Goal: Navigation & Orientation: Locate item on page

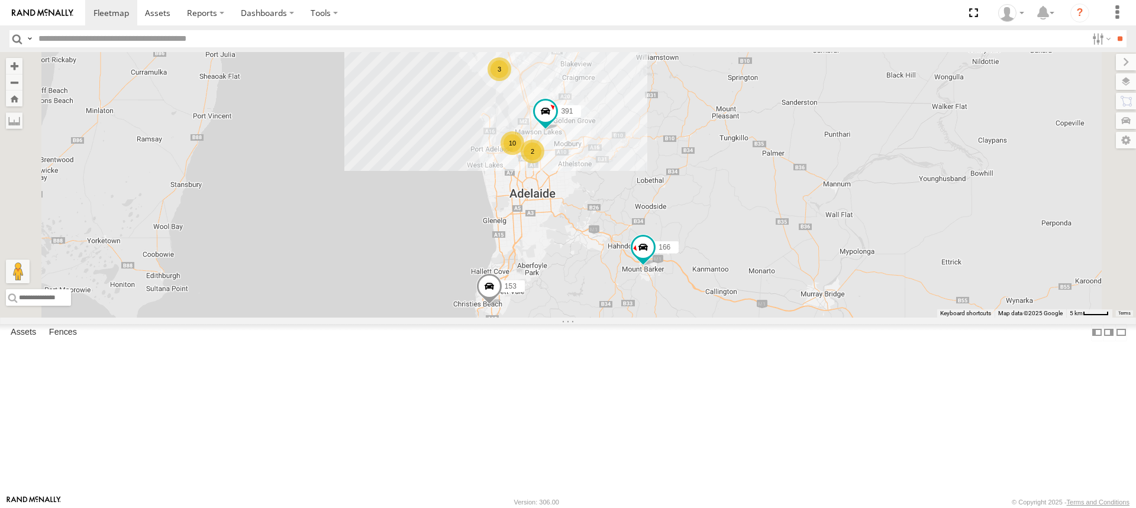
click at [511, 81] on div "3" at bounding box center [500, 69] width 24 height 24
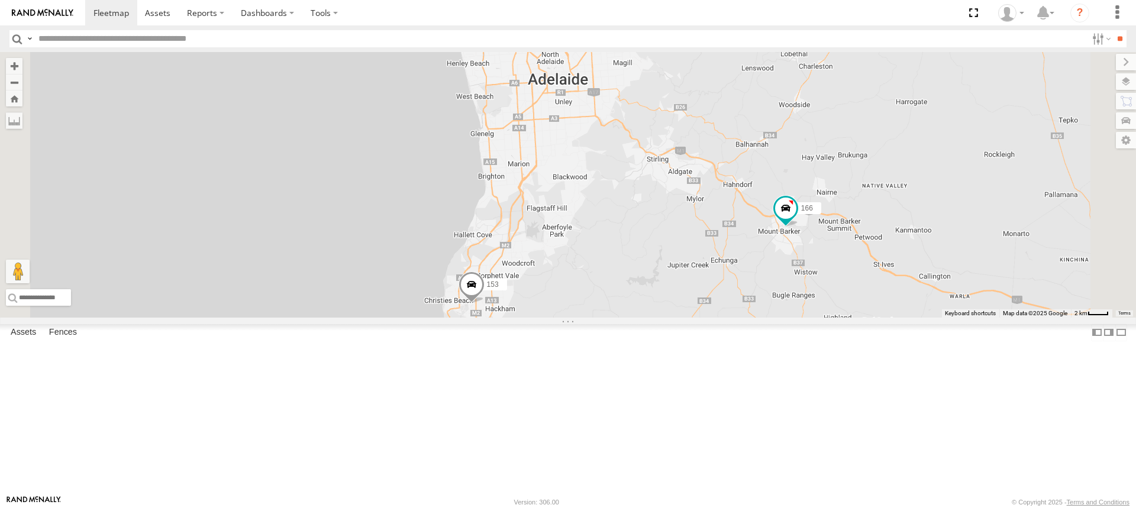
click at [485, 304] on span at bounding box center [472, 288] width 26 height 32
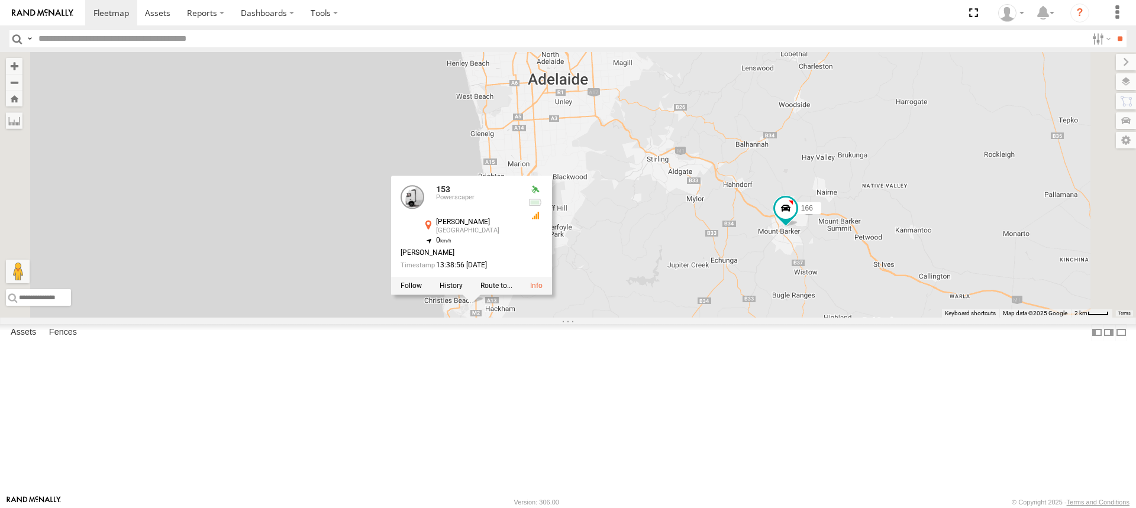
click at [796, 297] on div "153 166 11 168 164 153 Powerscaper [PERSON_NAME] Noarlunga Centre -35.14167 , 1…" at bounding box center [568, 185] width 1136 height 266
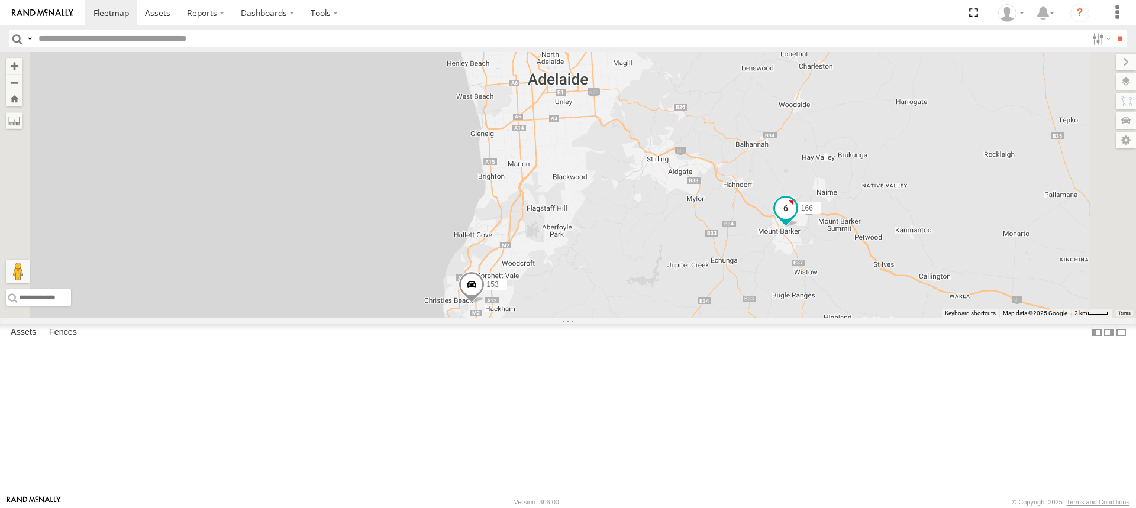
click at [797, 219] on span at bounding box center [785, 208] width 21 height 21
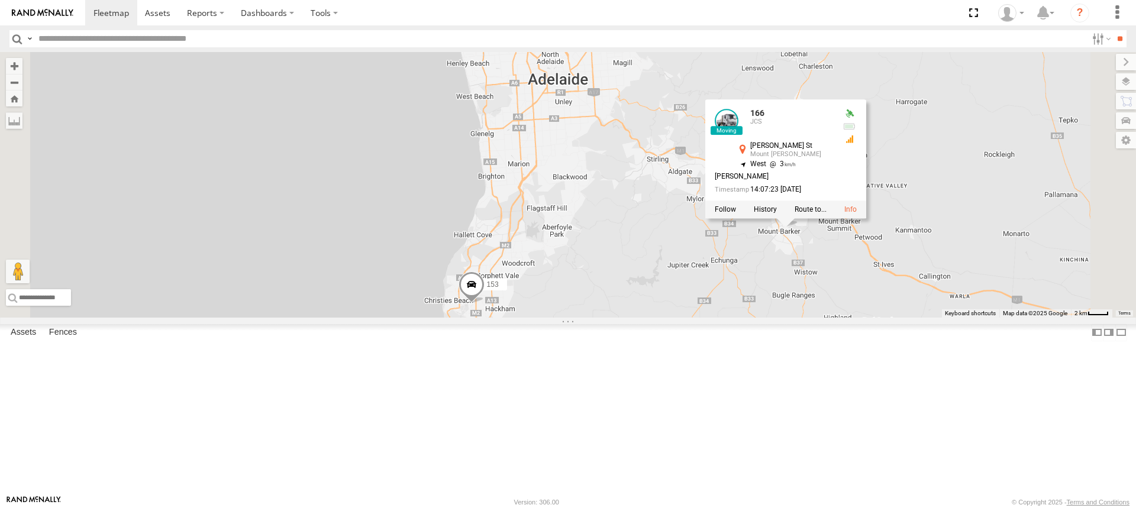
click at [891, 318] on div "153 166 11 168 164 166 JCS [PERSON_NAME] [GEOGRAPHIC_DATA][PERSON_NAME] -35.069…" at bounding box center [568, 185] width 1136 height 266
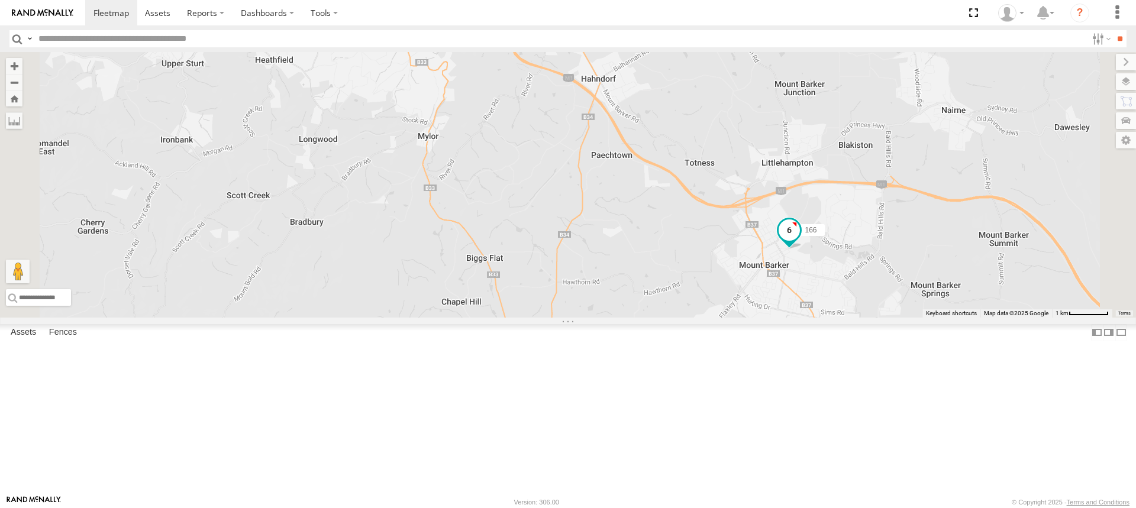
click at [800, 241] on span at bounding box center [789, 230] width 21 height 21
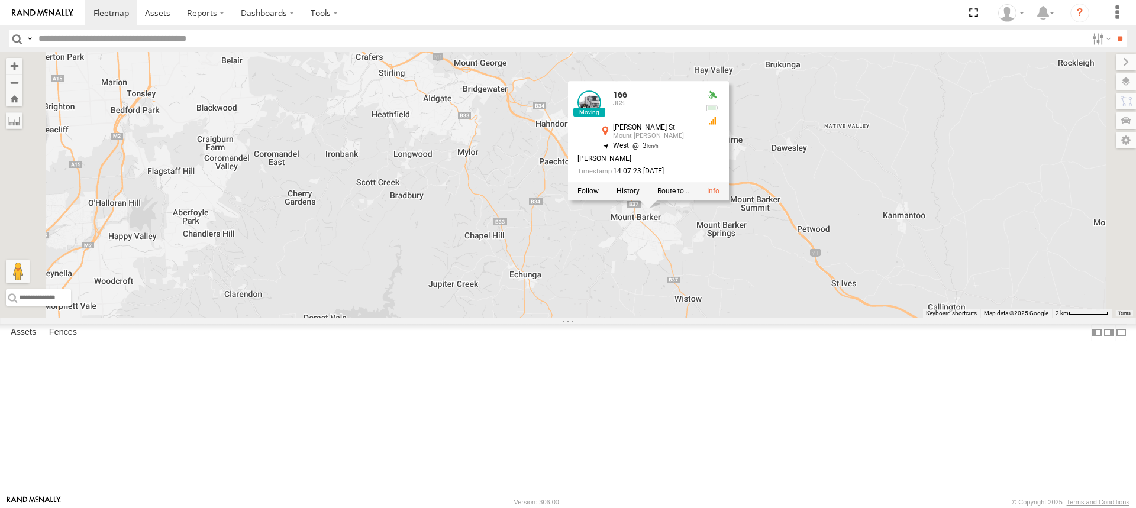
click at [552, 227] on div "153 166 168 164 166 JCS [PERSON_NAME] [GEOGRAPHIC_DATA][PERSON_NAME] -35.06941 …" at bounding box center [568, 185] width 1136 height 266
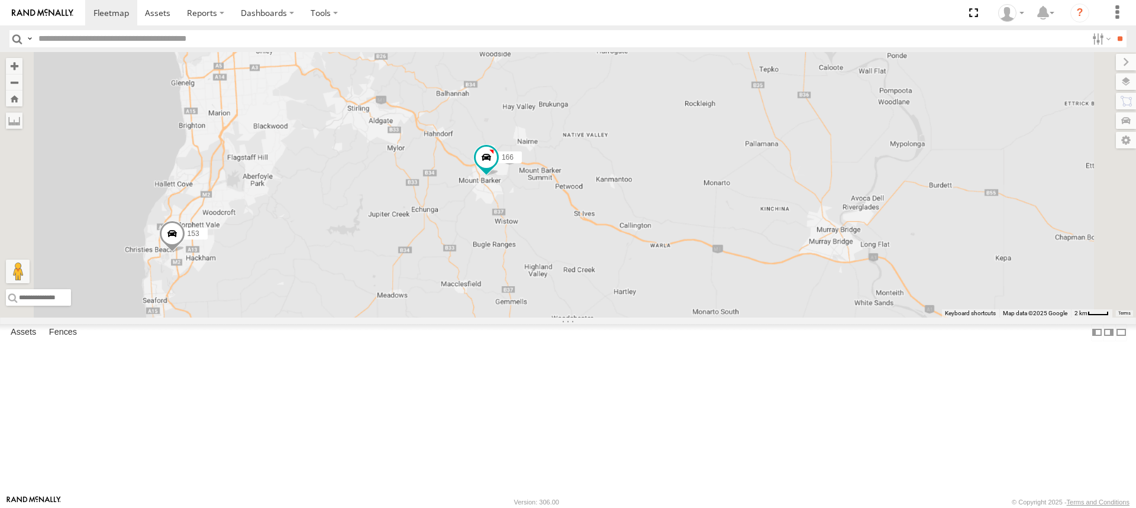
drag, startPoint x: 478, startPoint y: 185, endPoint x: 548, endPoint y: 300, distance: 133.6
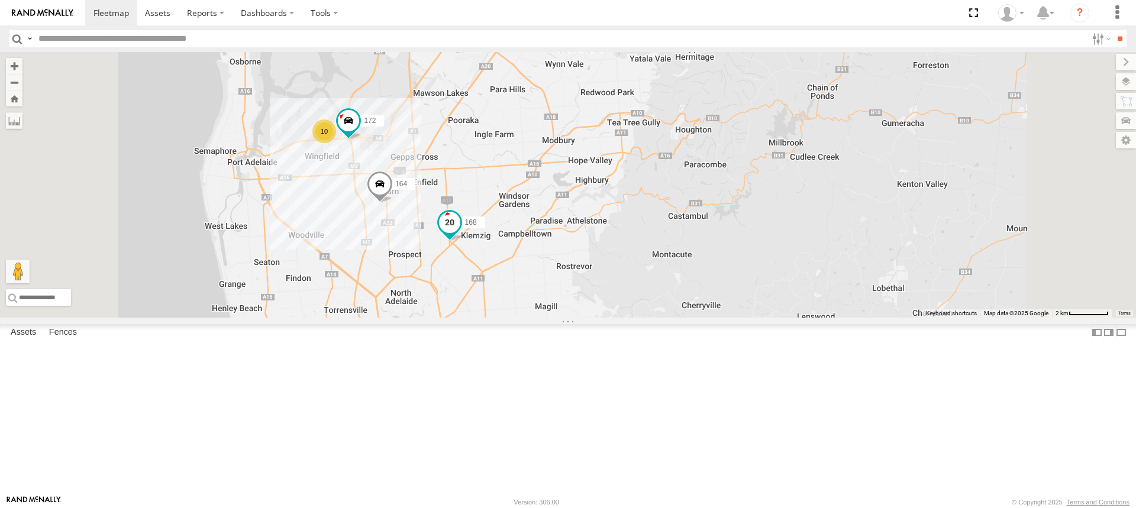
click at [461, 233] on span at bounding box center [449, 221] width 21 height 21
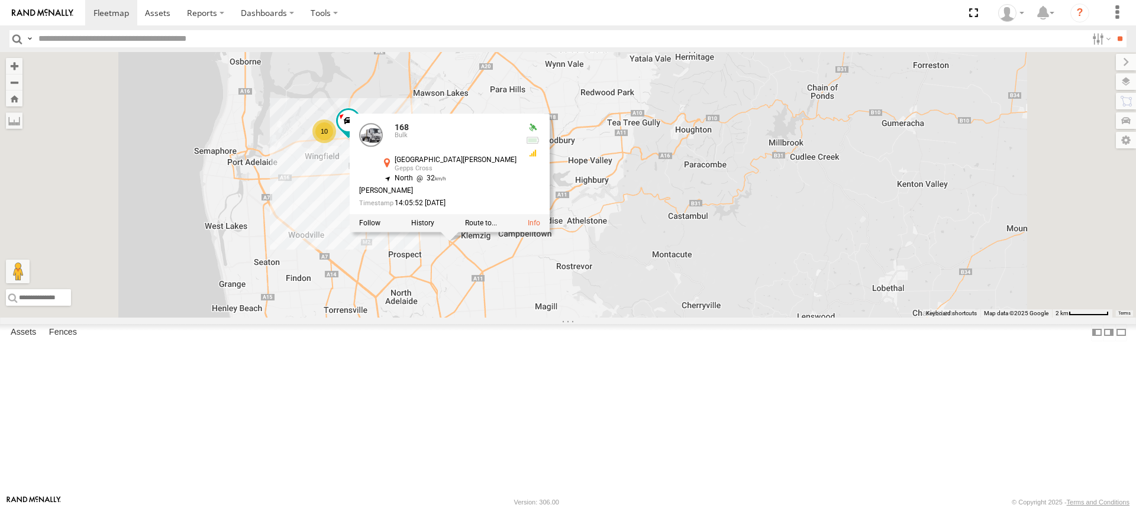
click at [540, 318] on div "153 166 168 164 167 10 172 168 Bulk [GEOGRAPHIC_DATA][PERSON_NAME] Gepps Cross …" at bounding box center [568, 185] width 1136 height 266
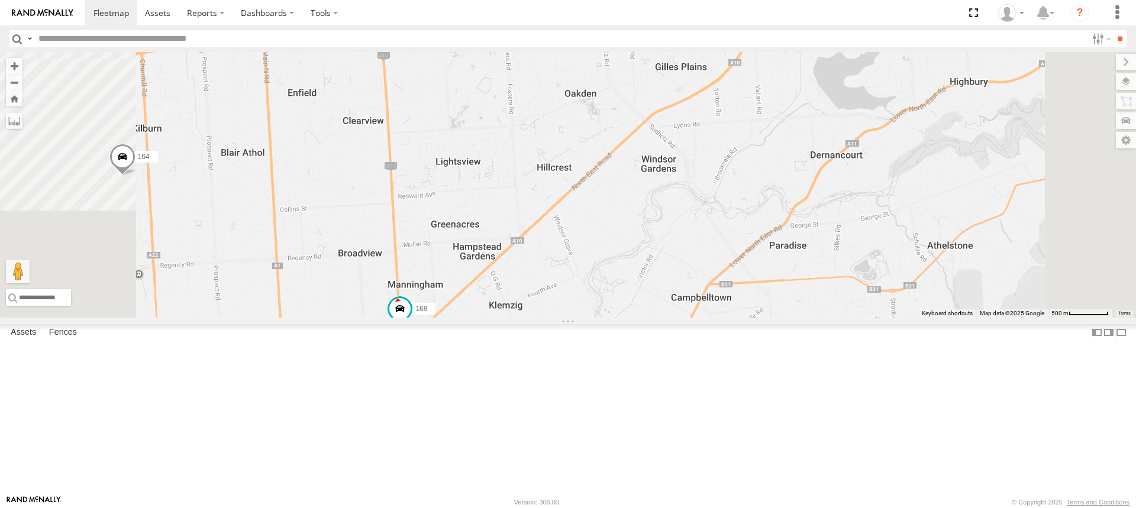
drag, startPoint x: 629, startPoint y: 327, endPoint x: 649, endPoint y: 330, distance: 20.4
click at [648, 318] on div "153 166 168 164 167 172" at bounding box center [568, 185] width 1136 height 266
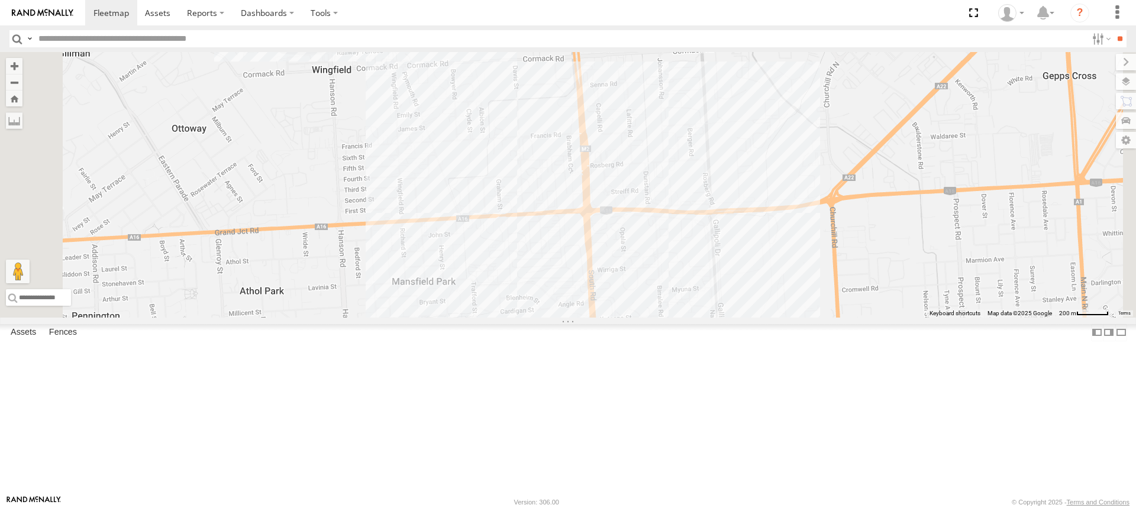
drag, startPoint x: 575, startPoint y: 240, endPoint x: 594, endPoint y: 264, distance: 30.3
click at [594, 264] on div "153 166 168 164 167 172" at bounding box center [568, 185] width 1136 height 266
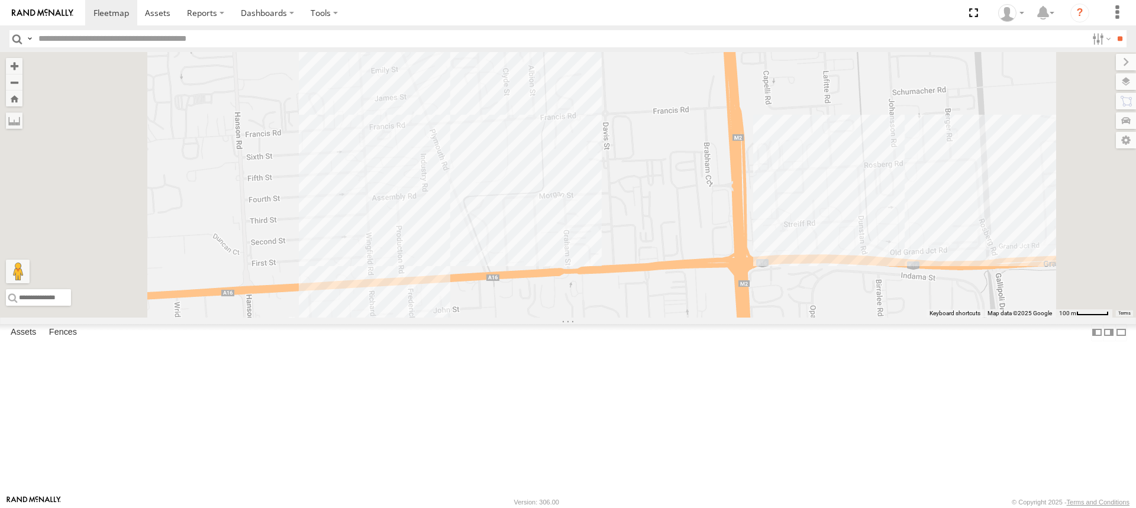
click at [1040, 313] on div "153 166 168 164 167 172" at bounding box center [568, 185] width 1136 height 266
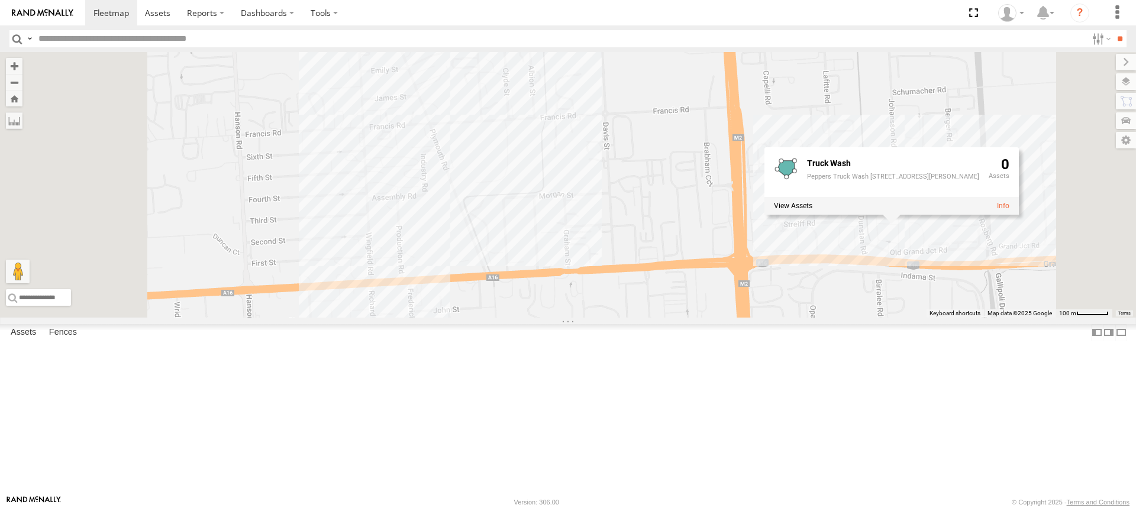
click at [561, 318] on div "153 166 168 164 167 172 Truck Wash Peppers Truck Wash [STREET_ADDRESS][PERSON_N…" at bounding box center [568, 185] width 1136 height 266
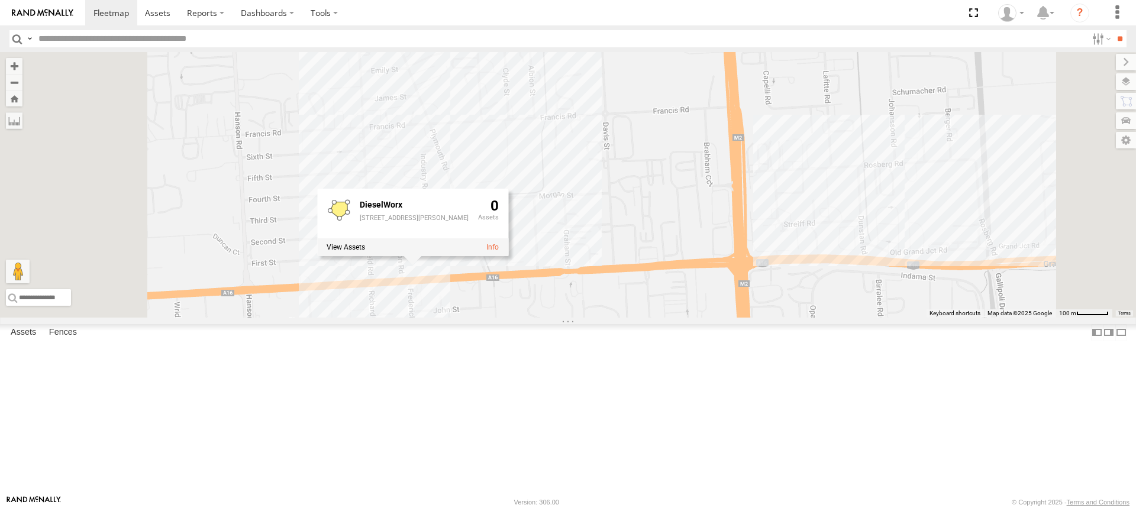
click at [584, 195] on div "153 166 168 164 167 172 DieselWorx [STREET_ADDRESS][PERSON_NAME]" at bounding box center [568, 185] width 1136 height 266
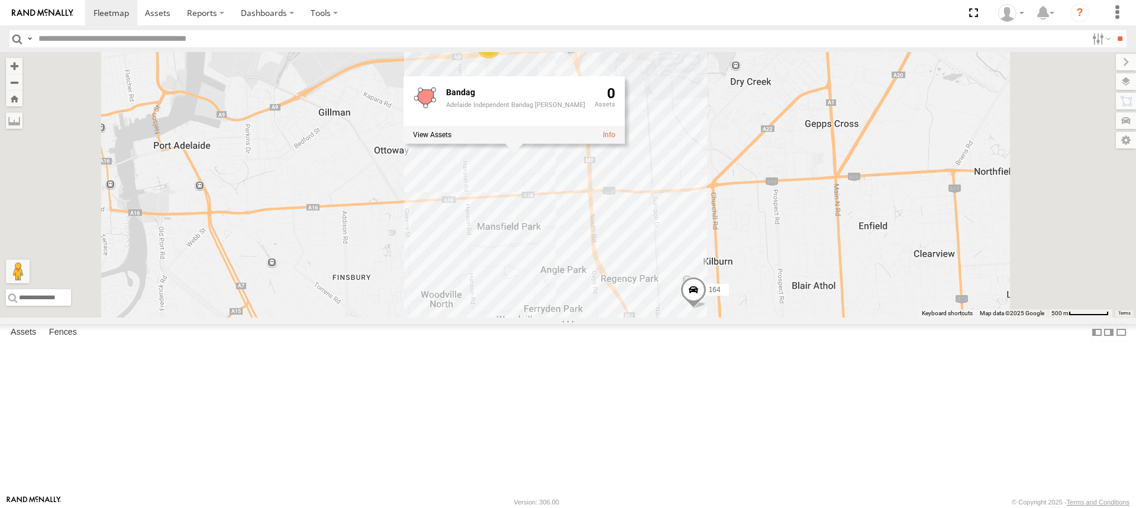
click at [778, 276] on div "153 166 168 164 167 172 2 8 Bandag Adelaide Independent Bandag [PERSON_NAME] 0" at bounding box center [568, 185] width 1136 height 266
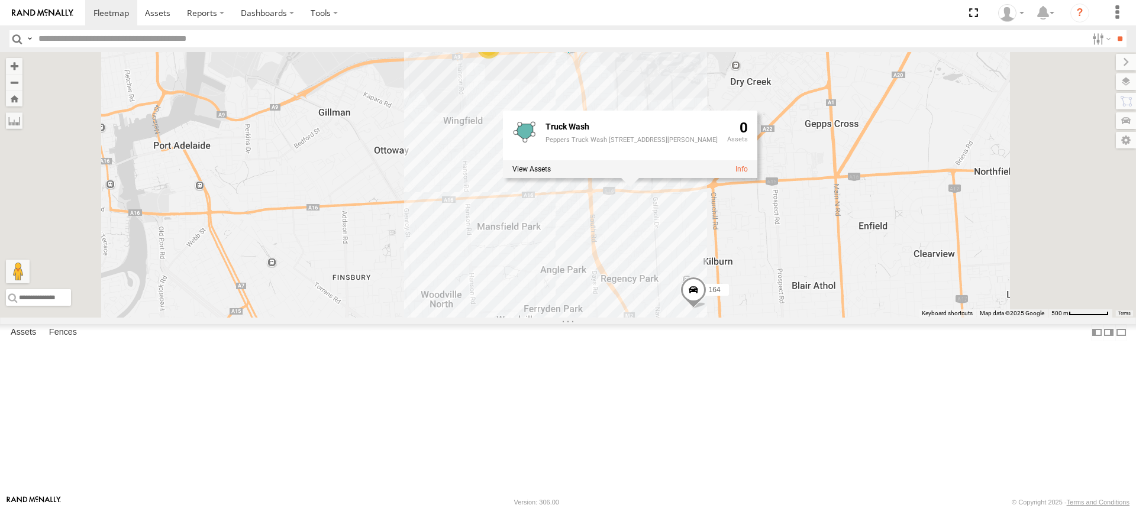
click at [709, 305] on div "153 166 168 164 167 172 2 8 Truck Wash Peppers Truck Wash [STREET_ADDRESS][PERS…" at bounding box center [568, 185] width 1136 height 266
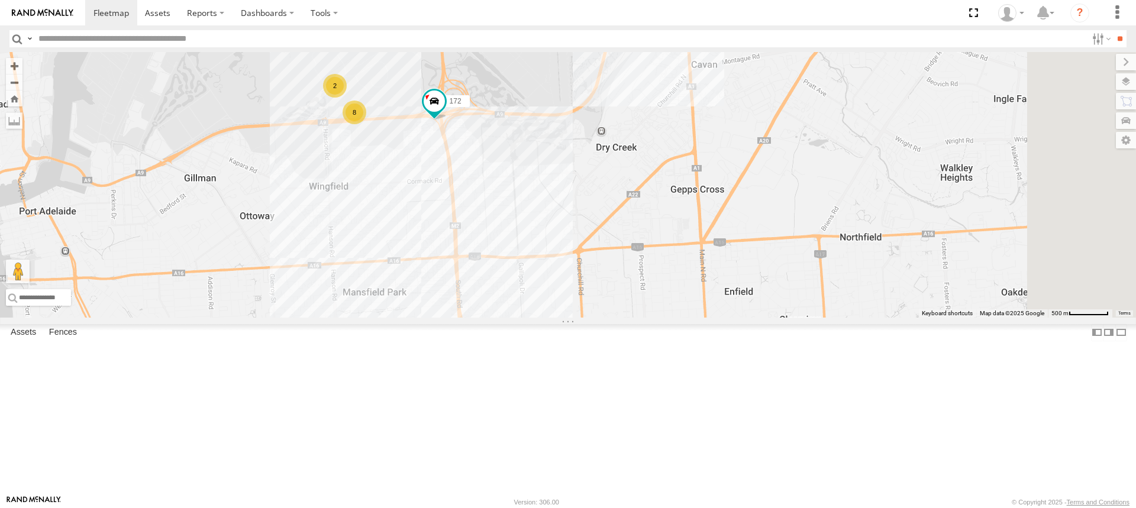
drag, startPoint x: 771, startPoint y: 221, endPoint x: 685, endPoint y: 265, distance: 96.4
click at [685, 268] on div "153 166 168 164 167 172 2 8" at bounding box center [568, 185] width 1136 height 266
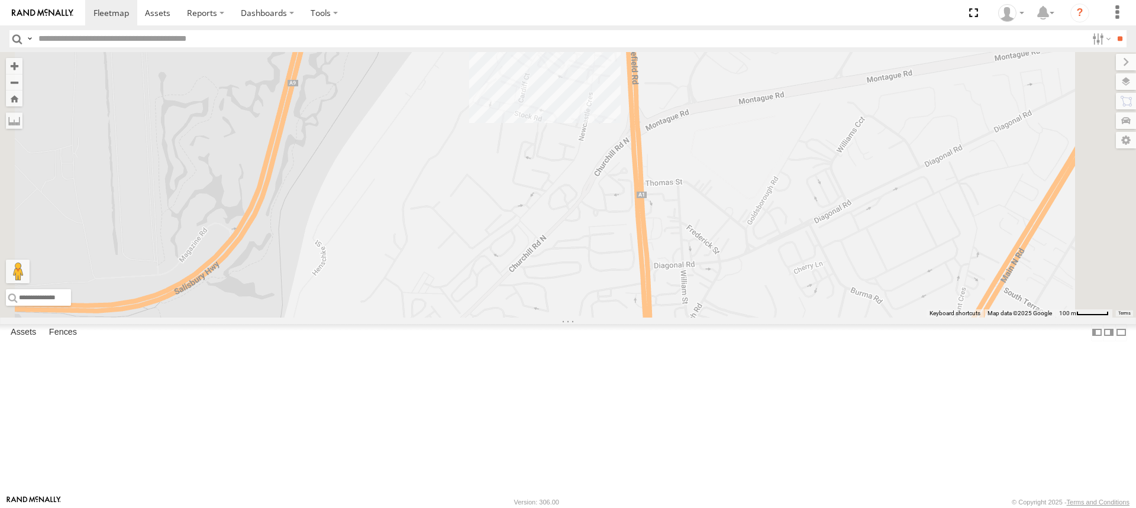
click at [718, 179] on div "153 166 168 164 167 172" at bounding box center [568, 185] width 1136 height 266
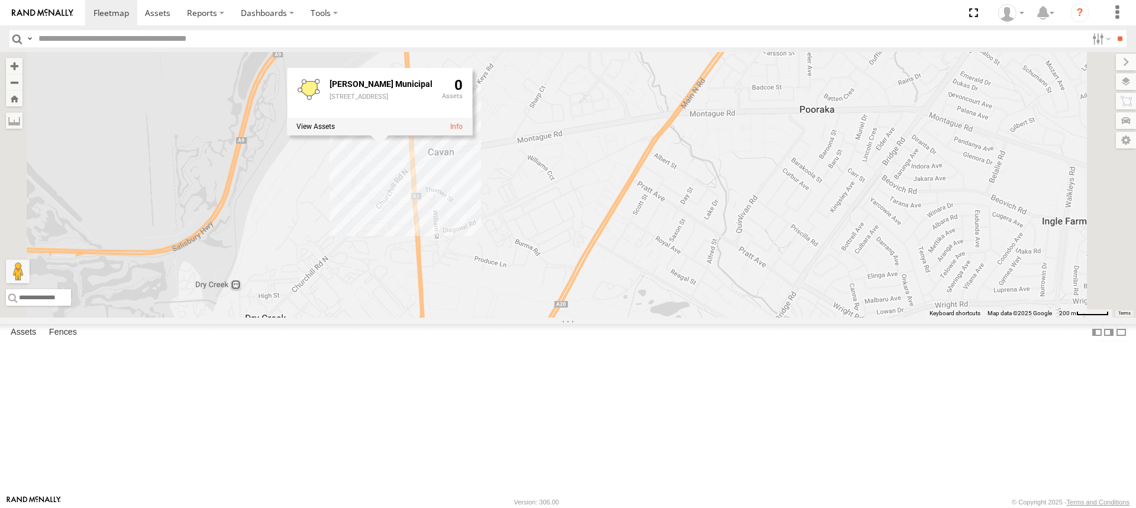
drag, startPoint x: 376, startPoint y: 359, endPoint x: 654, endPoint y: 239, distance: 302.7
click at [649, 247] on div "153 166 168 164 167 172 [PERSON_NAME] Municipal [STREET_ADDRESS]" at bounding box center [568, 185] width 1136 height 266
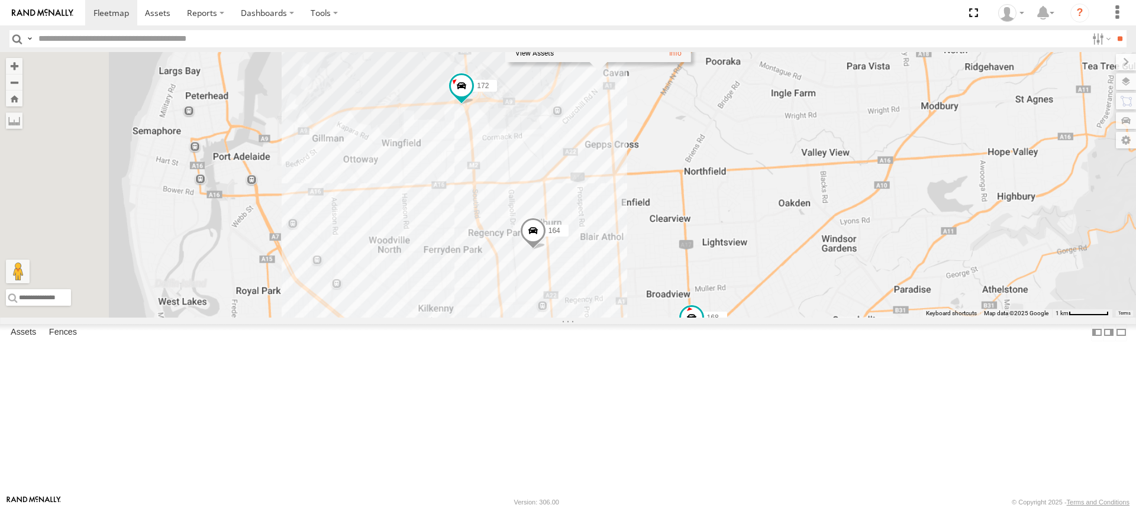
drag, startPoint x: 594, startPoint y: 351, endPoint x: 599, endPoint y: 236, distance: 115.5
click at [599, 239] on div "153 166 168 164 167 172 [PERSON_NAME] Municipal [STREET_ADDRESS]" at bounding box center [568, 185] width 1136 height 266
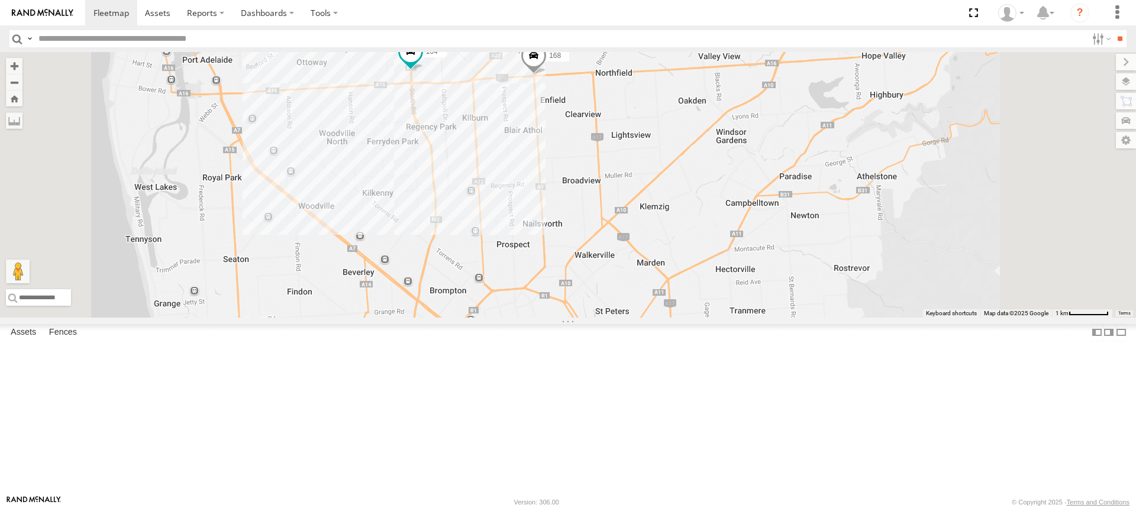
drag, startPoint x: 611, startPoint y: 153, endPoint x: 653, endPoint y: 177, distance: 48.2
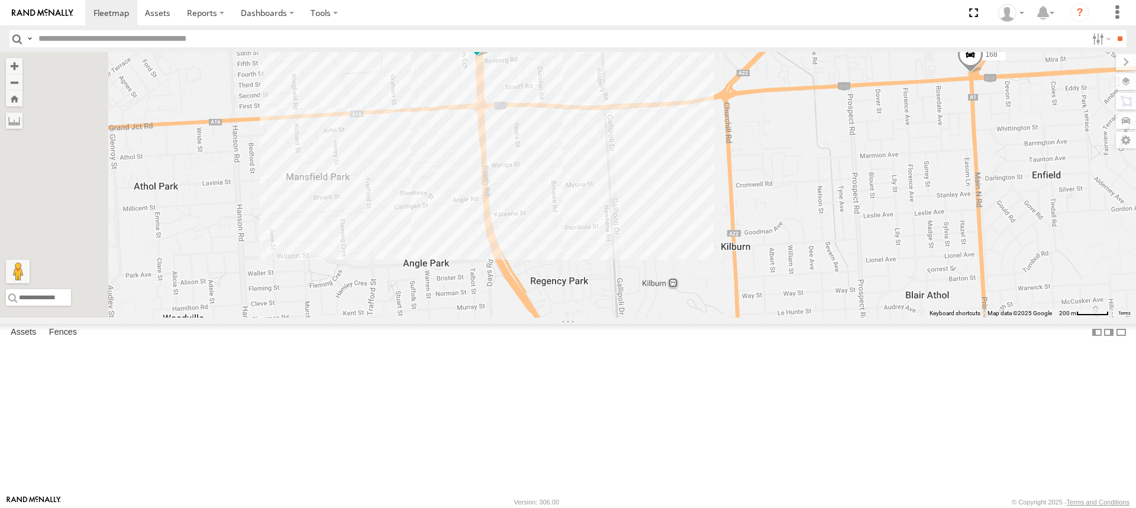
drag, startPoint x: 623, startPoint y: 211, endPoint x: 718, endPoint y: 248, distance: 101.6
click at [717, 248] on div "168 153 391 167 166 172 164" at bounding box center [568, 185] width 1136 height 266
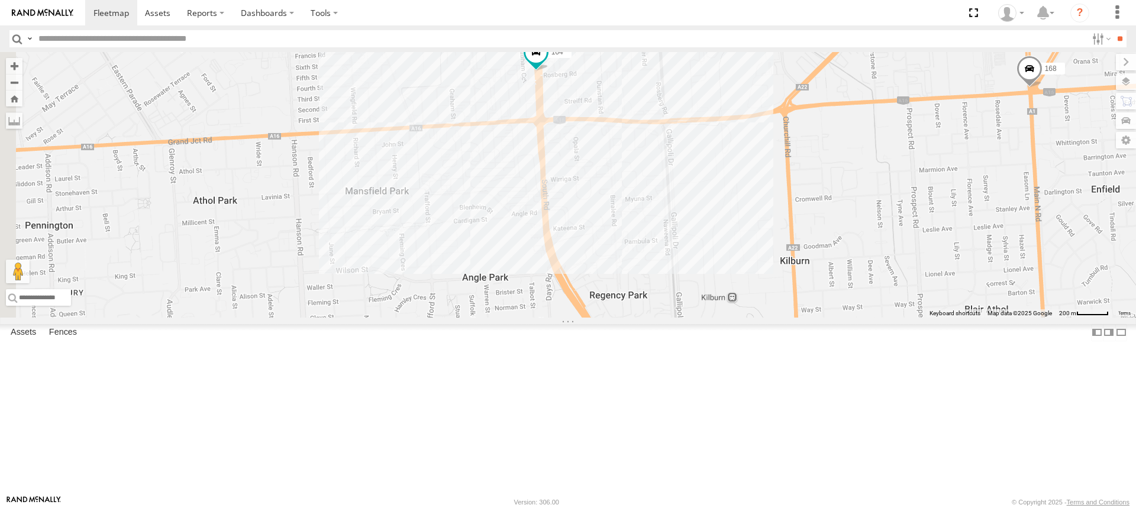
click at [764, 184] on div "168 153 391 167 166 172 164" at bounding box center [568, 185] width 1136 height 266
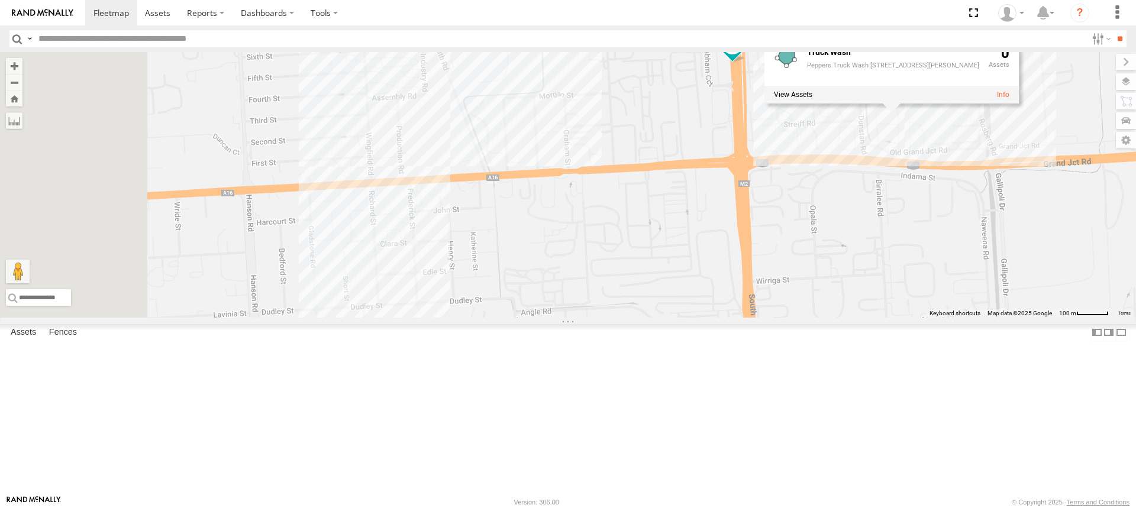
drag, startPoint x: 645, startPoint y: 229, endPoint x: 901, endPoint y: 239, distance: 256.5
click at [901, 239] on div "168 153 391 167 166 172 164 Truck Wash Peppers Truck Wash [STREET_ADDRESS][PERS…" at bounding box center [568, 185] width 1136 height 266
click at [555, 252] on div "168 153 391 167 166 172 164 Truck Wash Peppers Truck Wash [STREET_ADDRESS][PERS…" at bounding box center [568, 185] width 1136 height 266
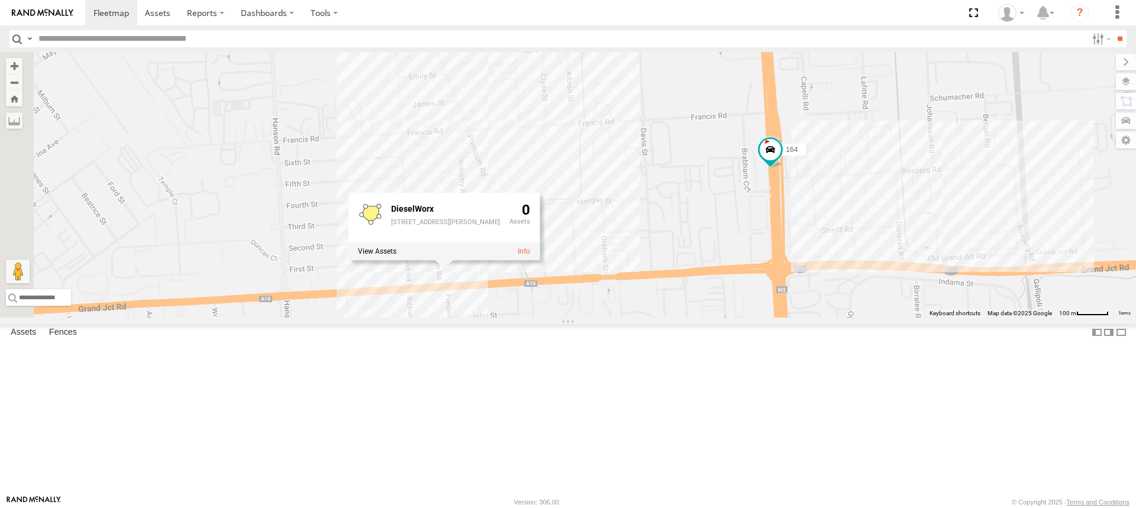
drag, startPoint x: 695, startPoint y: 143, endPoint x: 723, endPoint y: 265, distance: 125.8
click at [735, 268] on div "168 153 391 167 166 172 164 DieselWorx [STREET_ADDRESS][PERSON_NAME]" at bounding box center [568, 185] width 1136 height 266
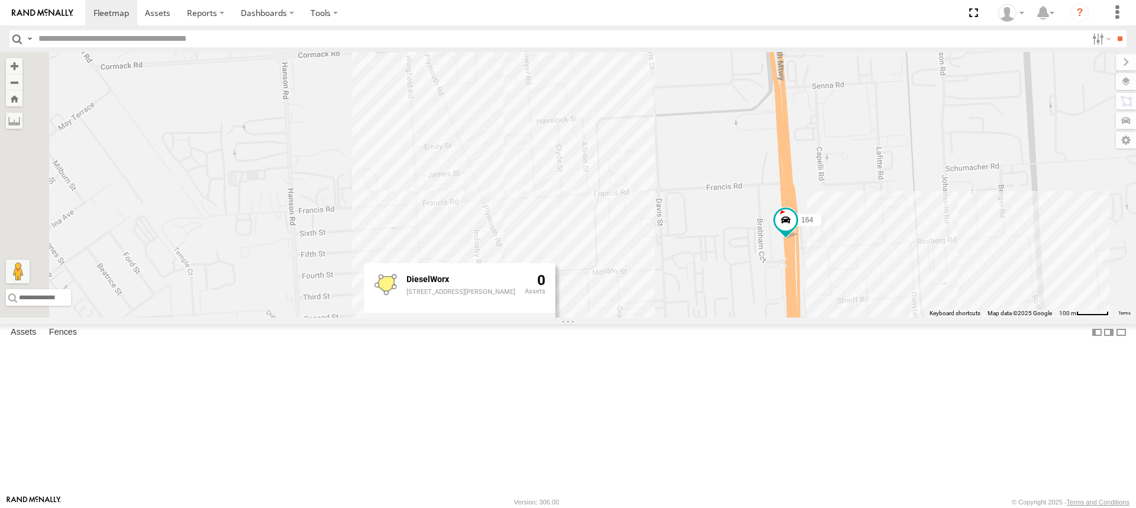
click at [635, 276] on div "168 153 391 167 166 172 164 DieselWorx [STREET_ADDRESS][PERSON_NAME]" at bounding box center [568, 185] width 1136 height 266
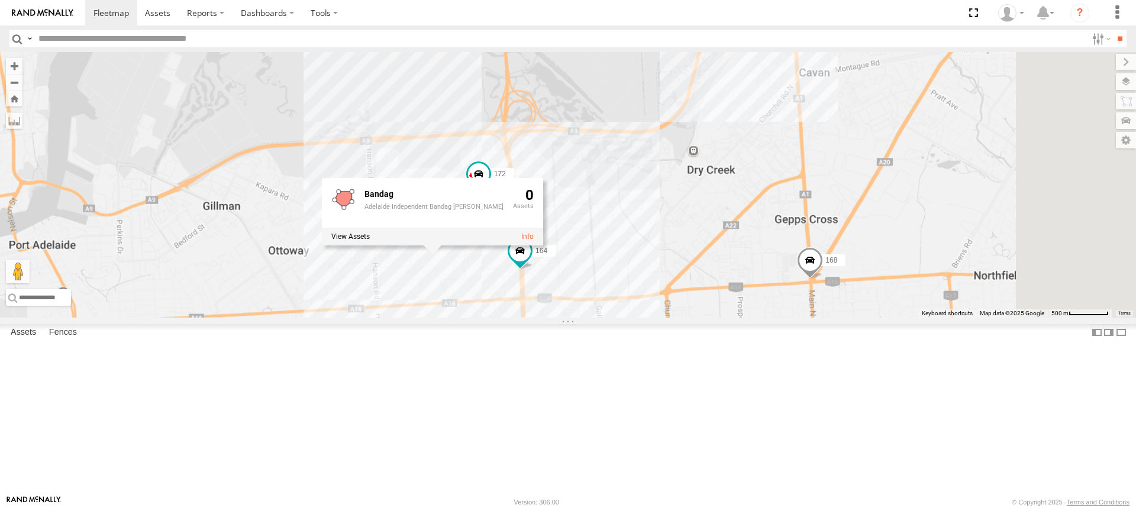
drag, startPoint x: 1003, startPoint y: 177, endPoint x: 711, endPoint y: 279, distance: 308.7
click at [711, 279] on div "168 153 391 167 166 172 164 Bandag Adelaide Independent Bandag [PERSON_NAME] 0" at bounding box center [568, 185] width 1136 height 266
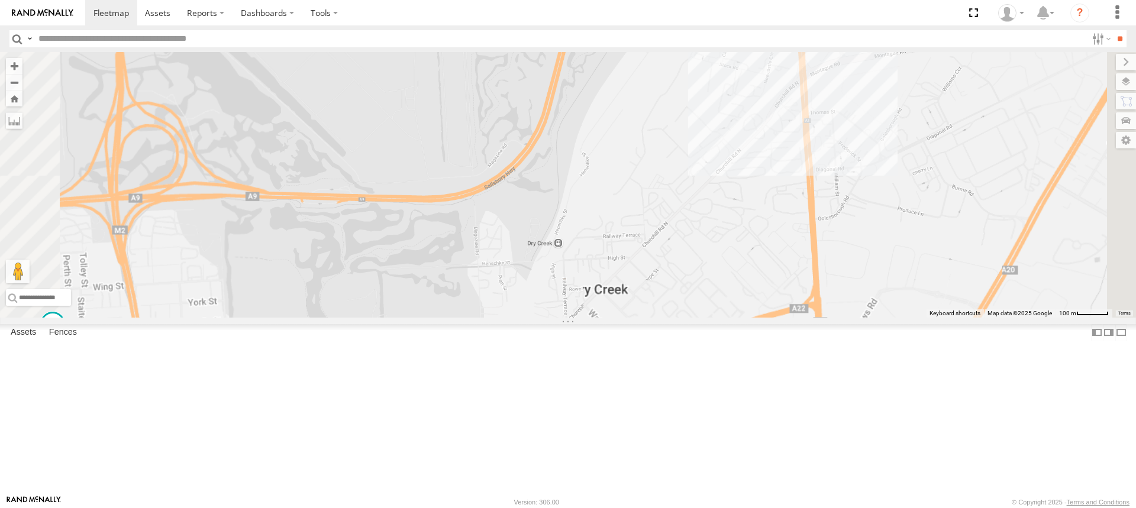
click at [900, 249] on div "168 153 391 167 166 172 164 Bandag Adelaide Independent Bandag [PERSON_NAME] 0" at bounding box center [568, 185] width 1136 height 266
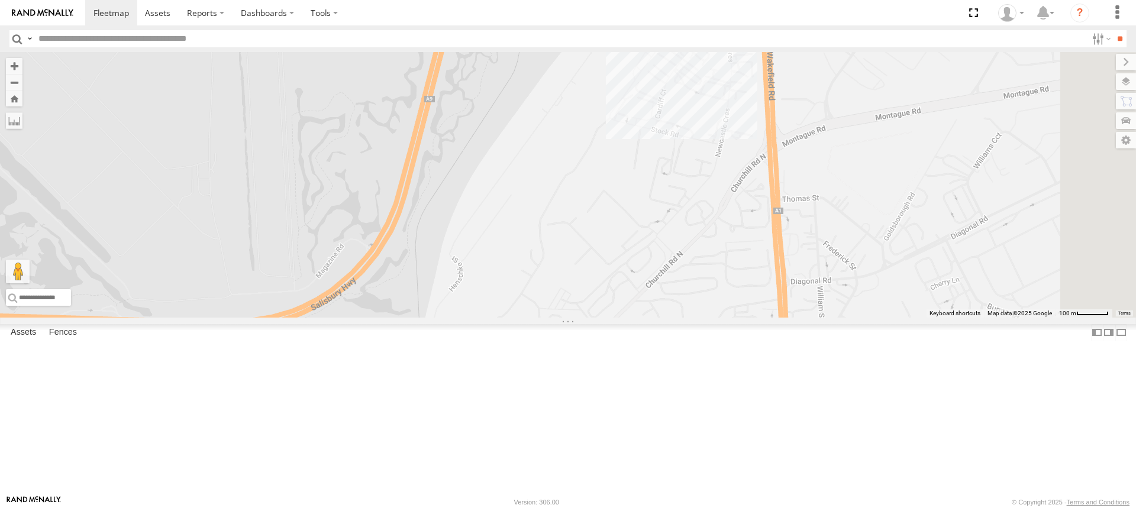
click at [857, 204] on div "168 153 391 167 166 172 164 Bandag Adelaide Independent Bandag [PERSON_NAME] 0" at bounding box center [568, 185] width 1136 height 266
click at [861, 198] on div "168 153 391 167 166 172 164" at bounding box center [568, 185] width 1136 height 266
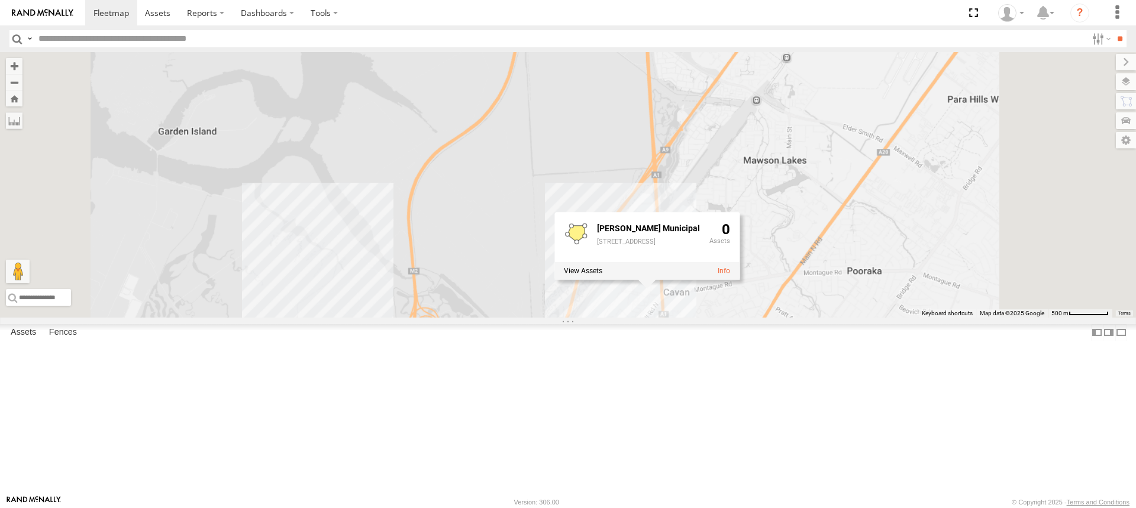
drag, startPoint x: 778, startPoint y: 420, endPoint x: 737, endPoint y: 333, distance: 96.4
click at [737, 318] on div "168 153 391 167 166 172 164 9 [PERSON_NAME] Municipal [STREET_ADDRESS] 0" at bounding box center [568, 185] width 1136 height 266
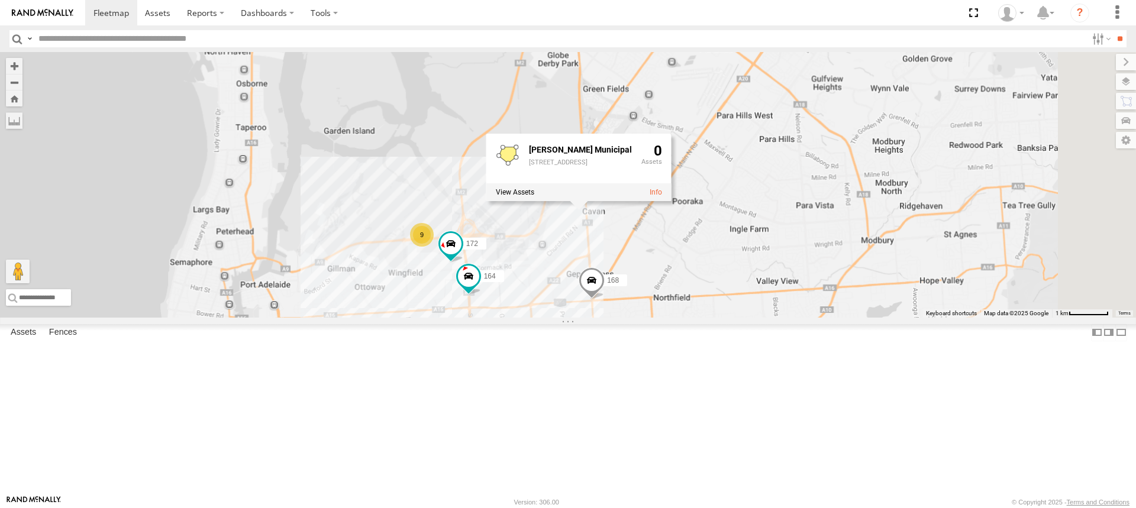
click at [697, 318] on div "168 153 391 167 166 172 164 9 [PERSON_NAME] Municipal [STREET_ADDRESS] 0" at bounding box center [568, 185] width 1136 height 266
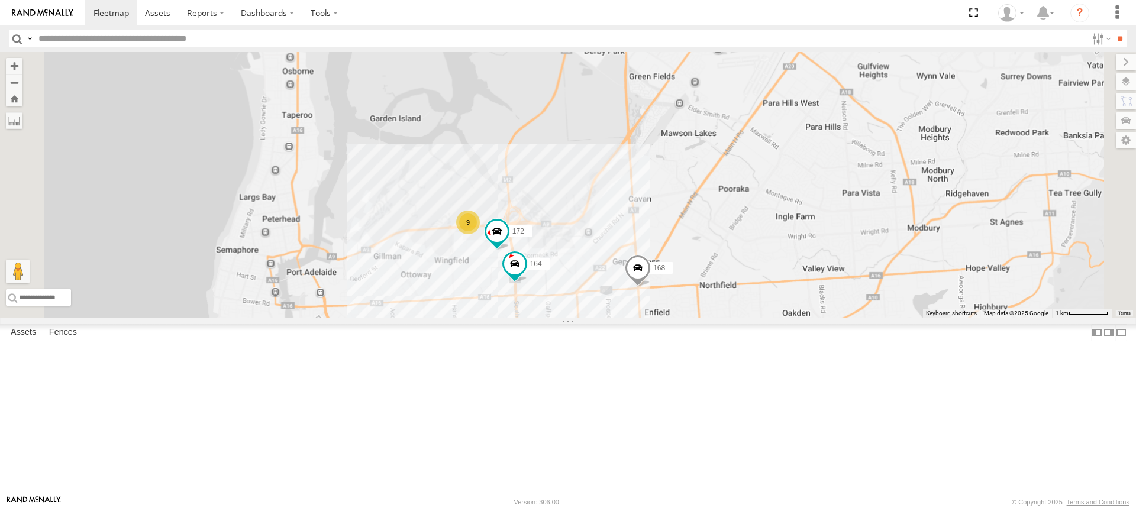
drag, startPoint x: 681, startPoint y: 359, endPoint x: 774, endPoint y: 307, distance: 106.0
click at [766, 312] on div "168 153 391 167 166 172 164 9" at bounding box center [568, 185] width 1136 height 266
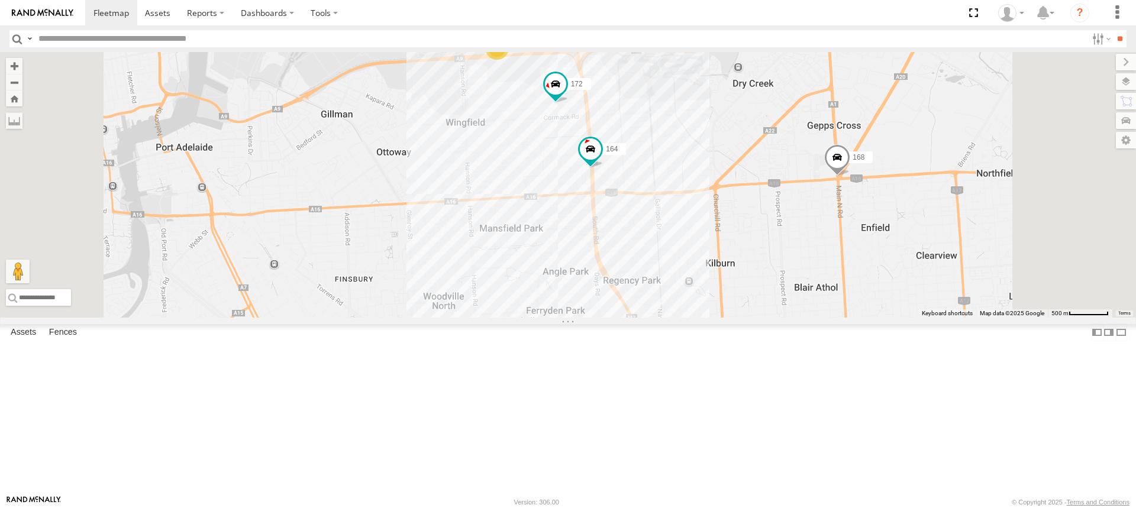
click at [794, 269] on div "168 153 391 167 166 172 164 9" at bounding box center [568, 185] width 1136 height 266
click at [781, 272] on div "168 153 391 167 166 172 164 9" at bounding box center [568, 185] width 1136 height 266
